Goal: Find specific page/section: Find specific page/section

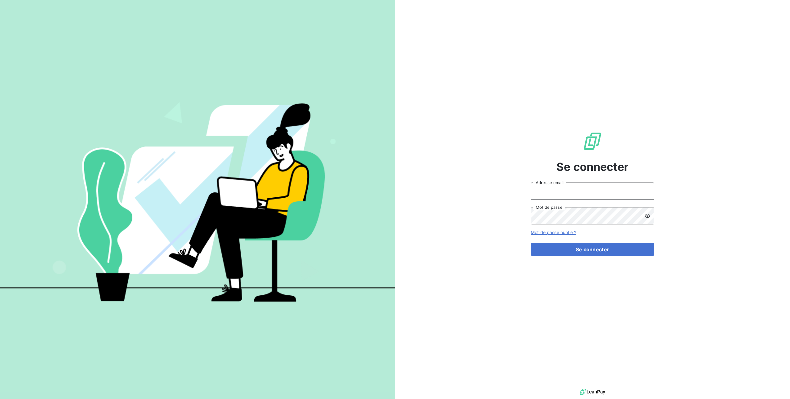
click at [565, 198] on input "Adresse email" at bounding box center [592, 191] width 123 height 17
click at [0, 399] on com-1password-button at bounding box center [0, 399] width 0 height 0
type input "jeansebastien@derniercri.io"
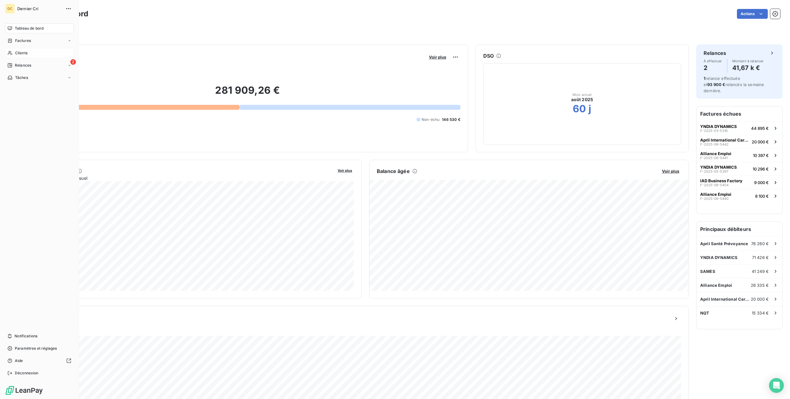
click at [28, 53] on div "Clients" at bounding box center [39, 53] width 69 height 10
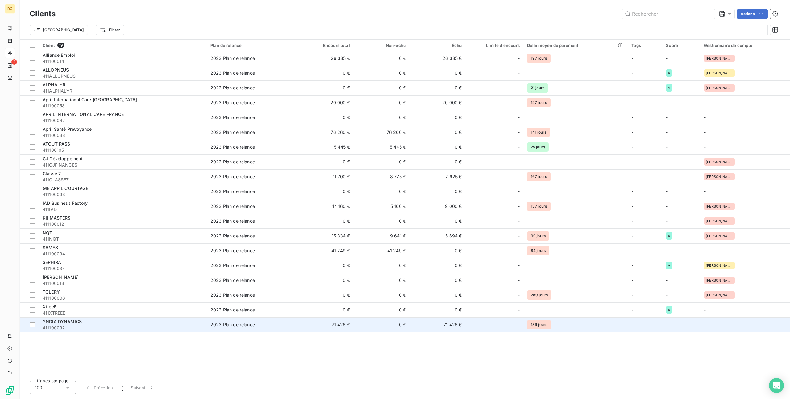
click at [83, 321] on div "YNDIA DYNAMICS" at bounding box center [123, 322] width 160 height 6
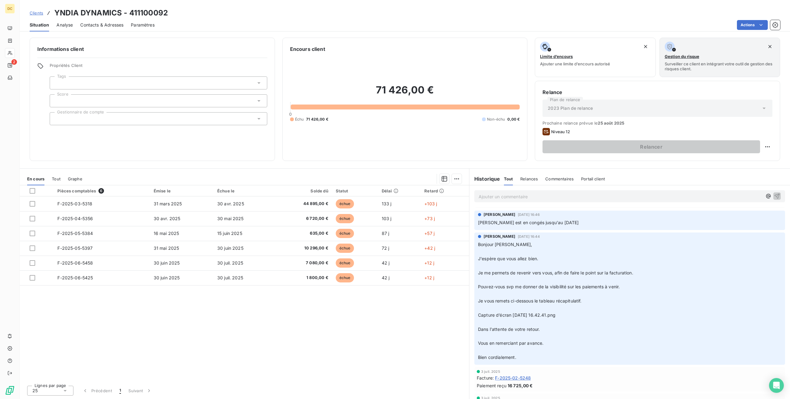
scroll to position [139, 0]
